Goal: Task Accomplishment & Management: Manage account settings

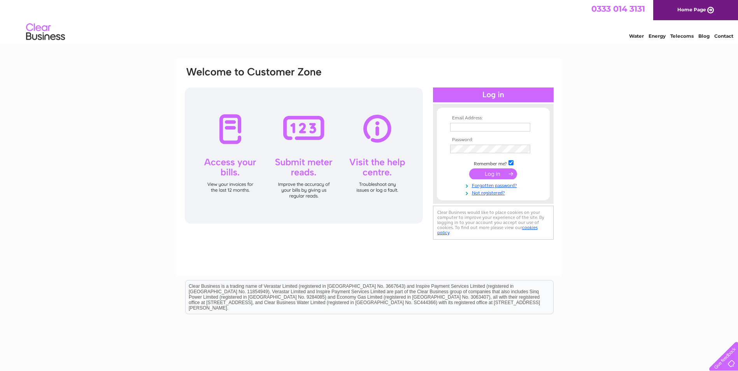
type input "[EMAIL_ADDRESS][DOMAIN_NAME]"
click at [492, 173] on input "submit" at bounding box center [493, 173] width 48 height 11
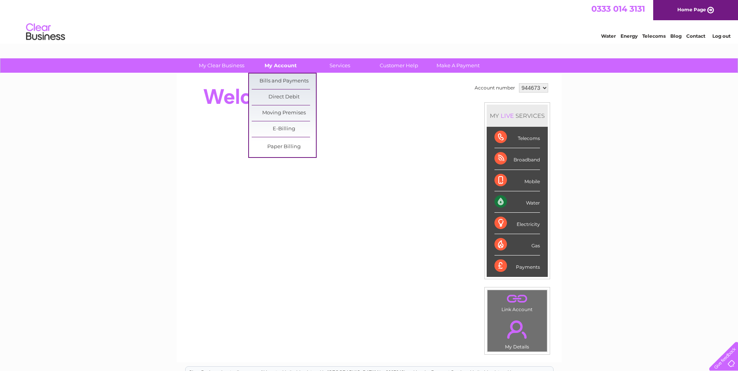
click at [287, 67] on link "My Account" at bounding box center [281, 65] width 64 height 14
click at [294, 79] on link "Bills and Payments" at bounding box center [284, 82] width 64 height 16
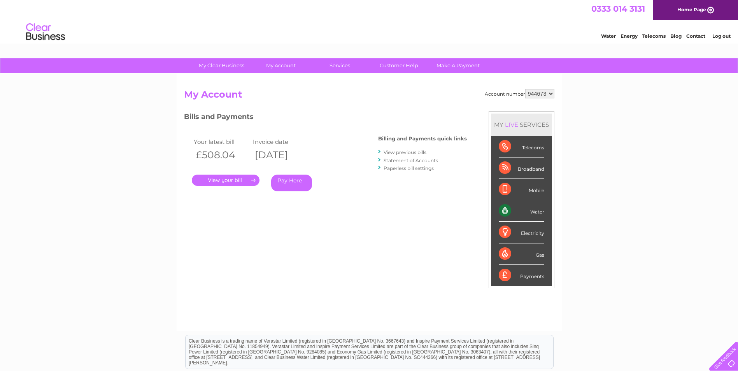
click at [227, 177] on link "." at bounding box center [226, 180] width 68 height 11
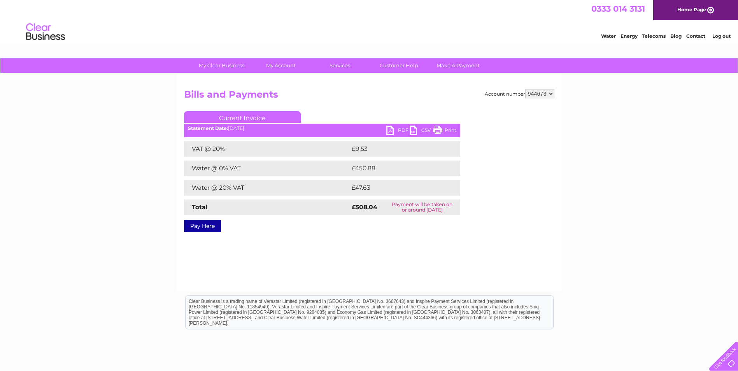
click at [401, 130] on link "PDF" at bounding box center [397, 131] width 23 height 11
click at [725, 37] on link "Log out" at bounding box center [721, 36] width 18 height 6
